Goal: Check status: Check status

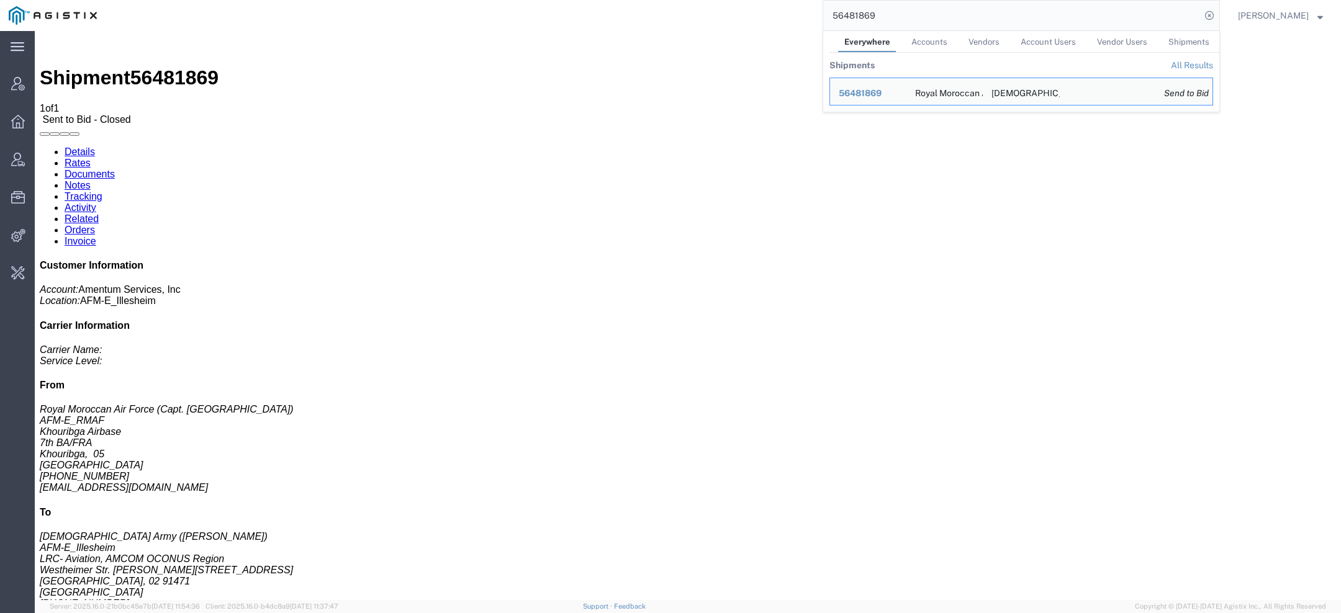
drag, startPoint x: 887, startPoint y: 19, endPoint x: 682, endPoint y: 14, distance: 204.3
click at [685, 14] on div "56481869 Everywhere Accounts Vendors Account Users Vendor Users Shipments Shipm…" at bounding box center [663, 15] width 1115 height 31
paste input "T0528474485"
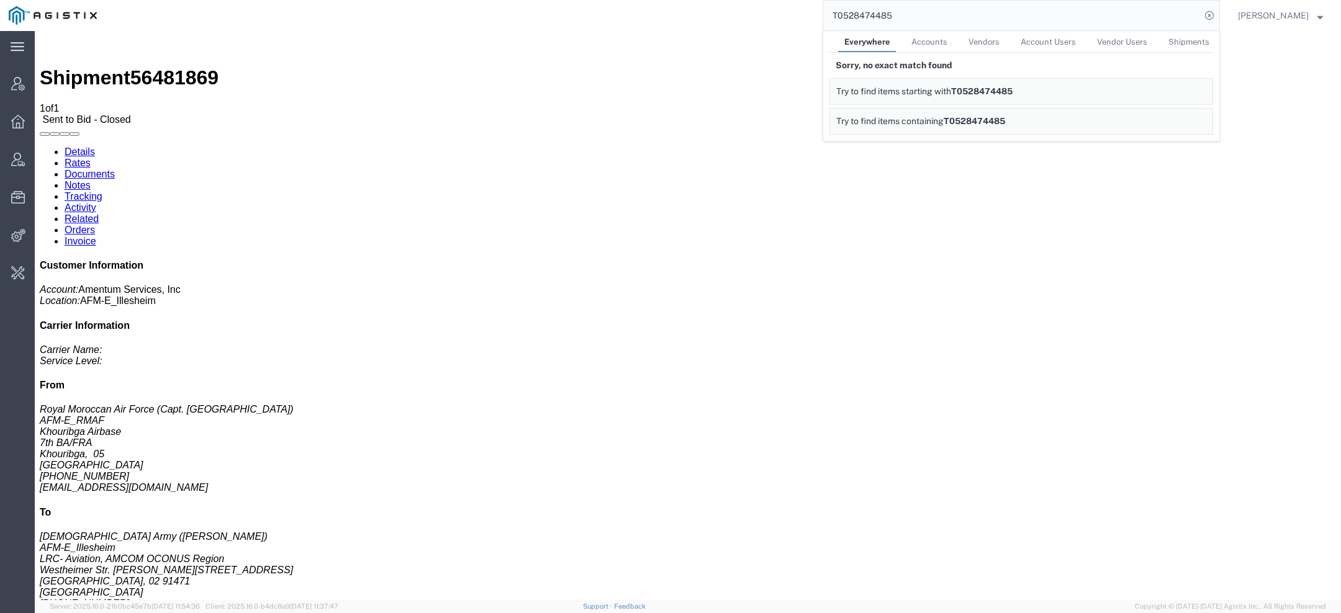
click at [853, 15] on input "T0528474485" at bounding box center [1012, 16] width 378 height 30
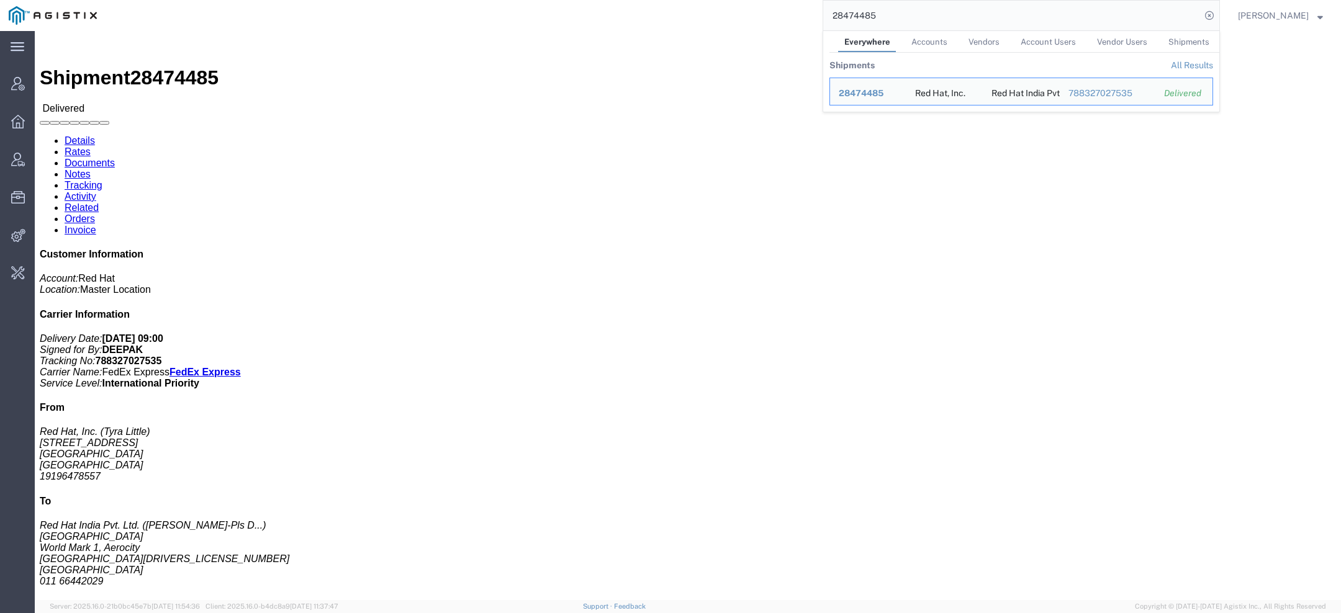
drag, startPoint x: 897, startPoint y: 16, endPoint x: 561, endPoint y: 4, distance: 336.8
click at [640, 4] on div "28474485 Everywhere Accounts Vendors Account Users Vendor Users Shipments Shipm…" at bounding box center [663, 15] width 1115 height 31
paste input "56291044"
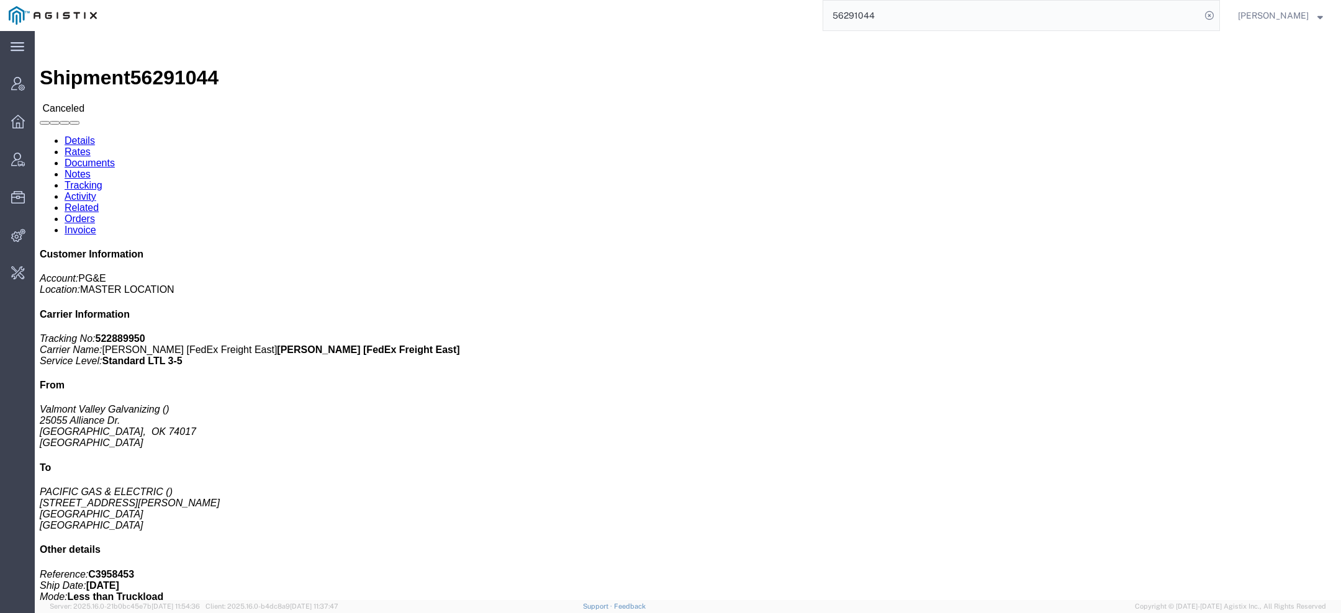
click link "Activity"
click body "Shipment 56291044 Canceled Details Rates Documents Notes Tracking Activity Rela…"
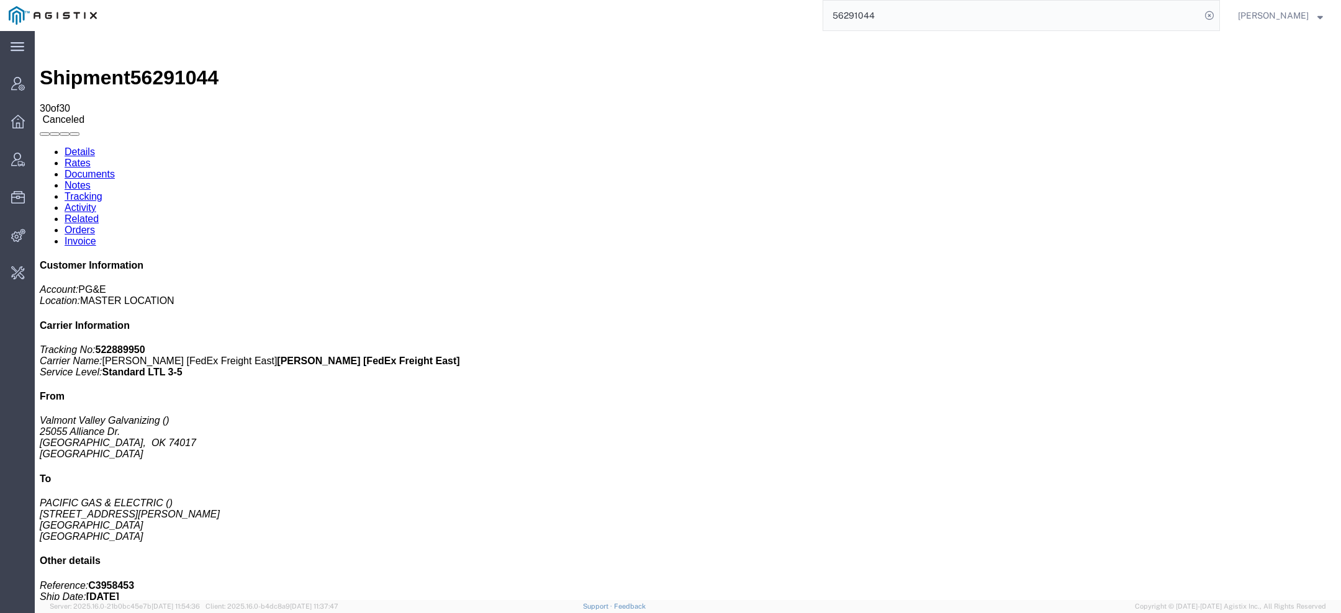
scroll to position [656, 0]
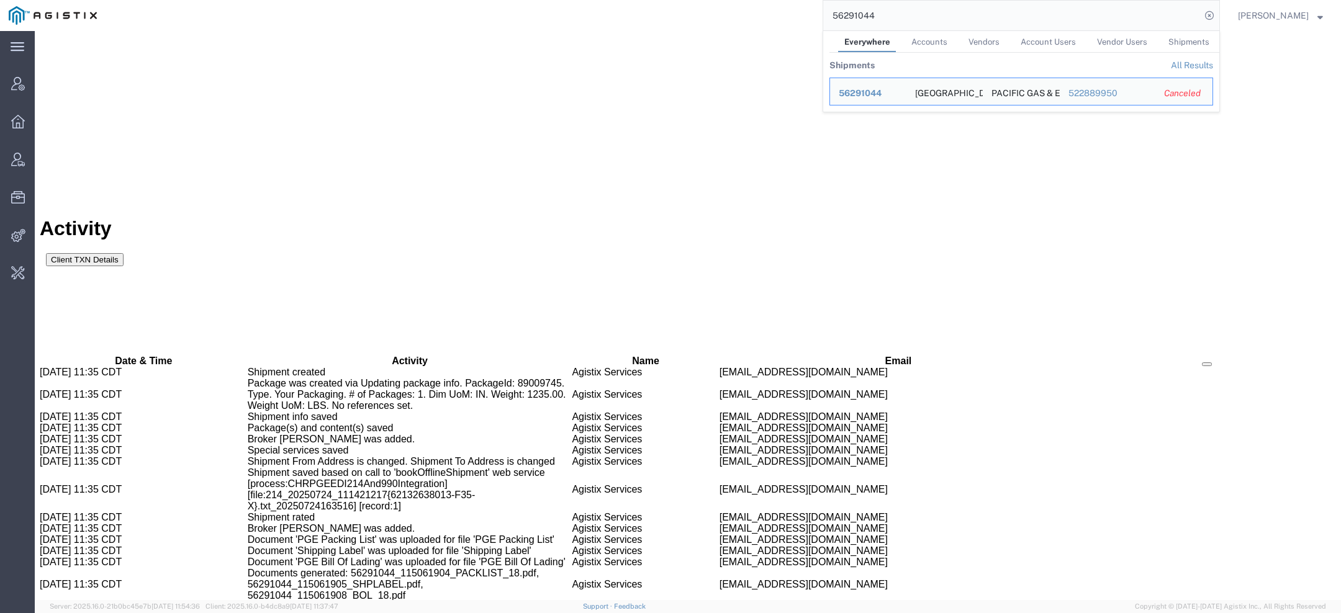
drag, startPoint x: 882, startPoint y: 13, endPoint x: 617, endPoint y: 1, distance: 264.8
click at [668, 0] on html "main_menu Created with Sketch. Collapse Menu Account Manager Overview Vendor Ma…" at bounding box center [670, 306] width 1341 height 613
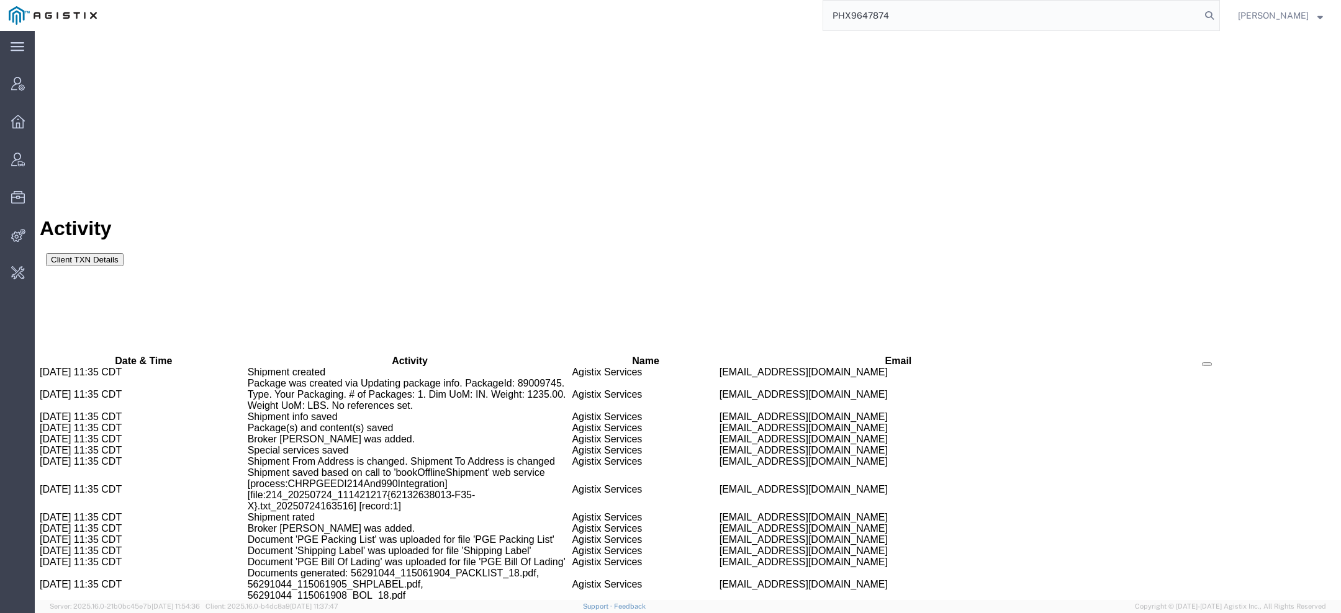
type input "PHX9647874"
